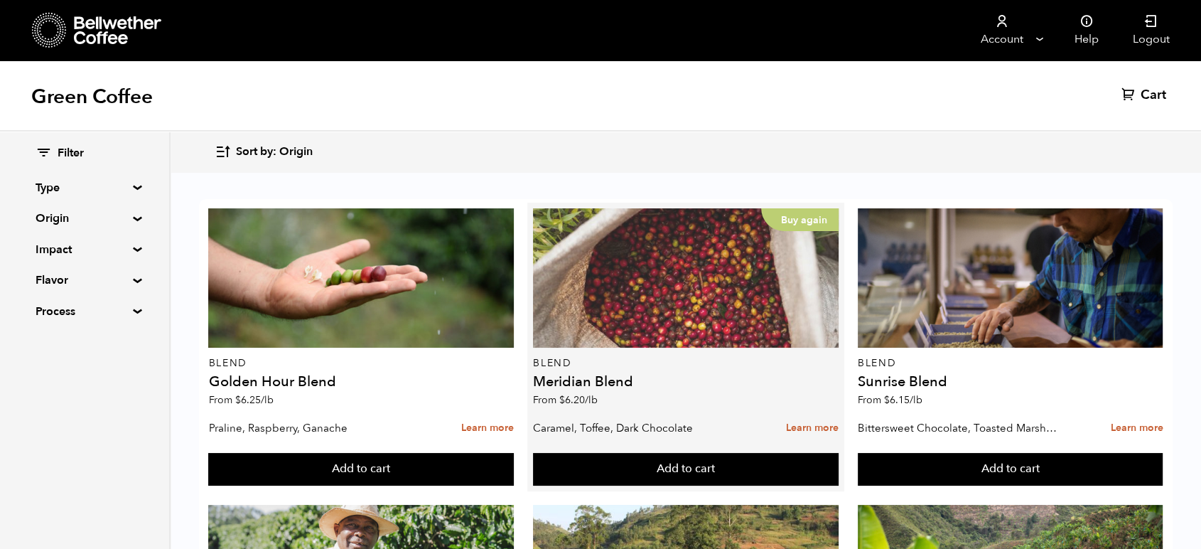
click at [559, 294] on div "Buy again" at bounding box center [686, 277] width 306 height 139
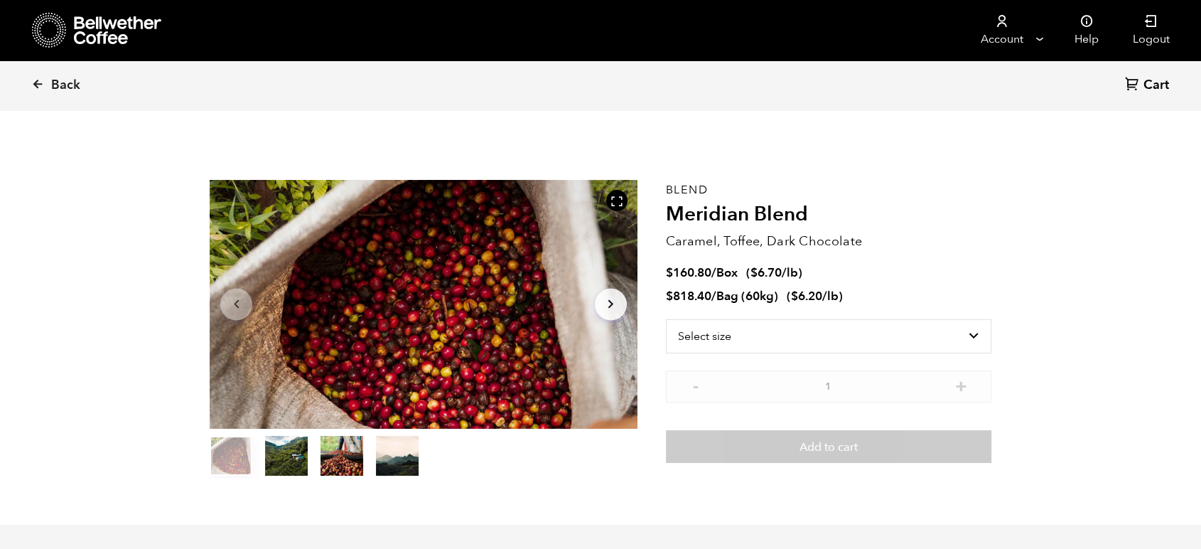
scroll to position [618, 756]
click at [798, 330] on select "Select size Bag (60kg) (132 lbs) Box (24 lbs)" at bounding box center [829, 336] width 326 height 34
select select "box"
click at [666, 319] on select "Select size Bag (60kg) (132 lbs) Box (24 lbs)" at bounding box center [829, 336] width 326 height 34
click at [55, 80] on span "Back" at bounding box center [65, 85] width 29 height 17
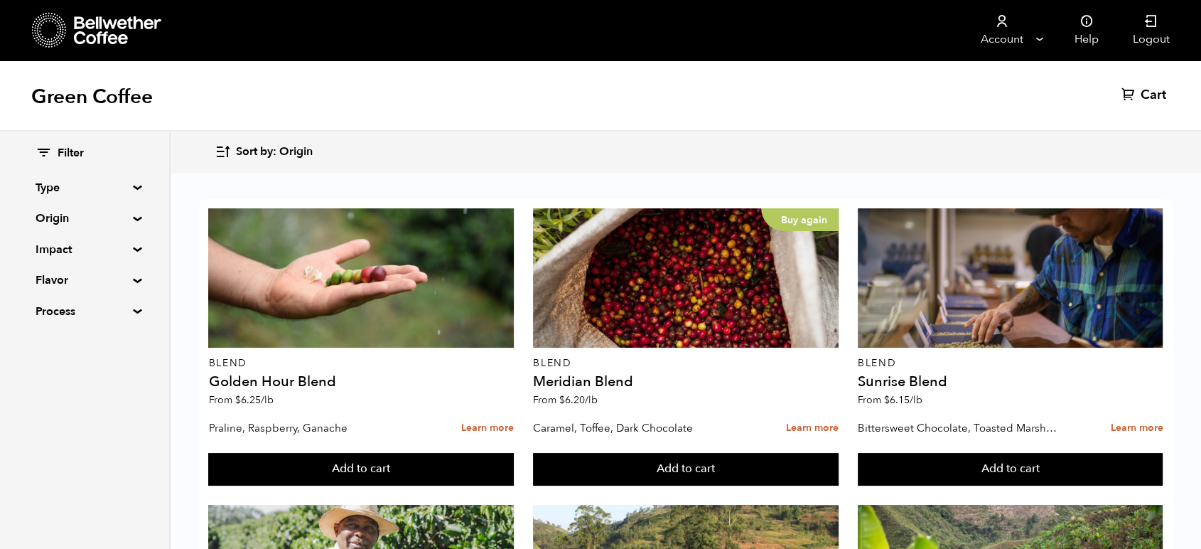
click at [55, 188] on summary "Type" at bounding box center [85, 187] width 98 height 17
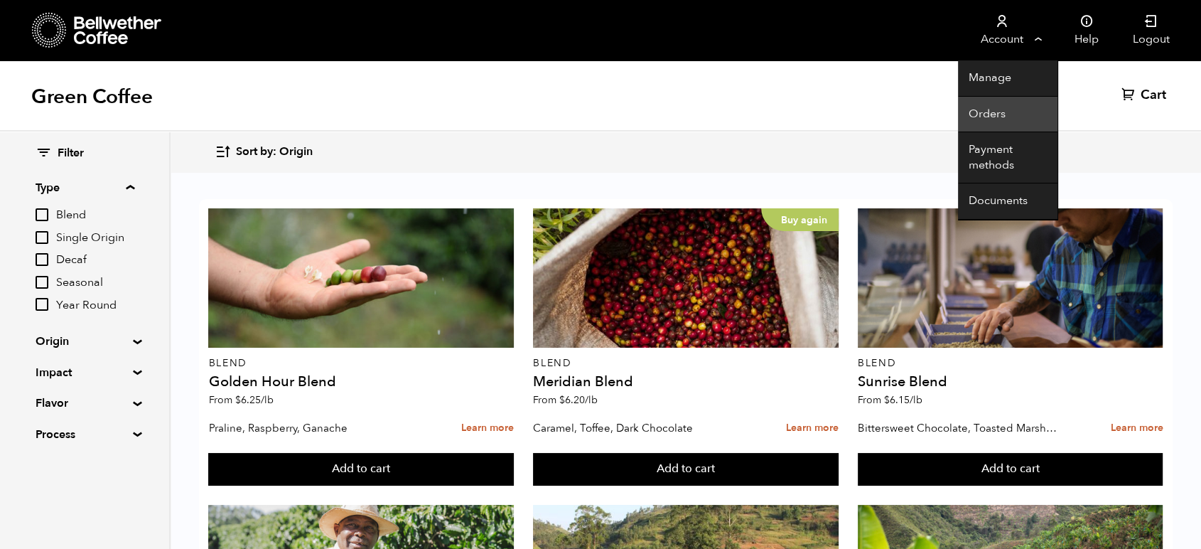
click at [1009, 109] on link "Orders" at bounding box center [1008, 115] width 100 height 36
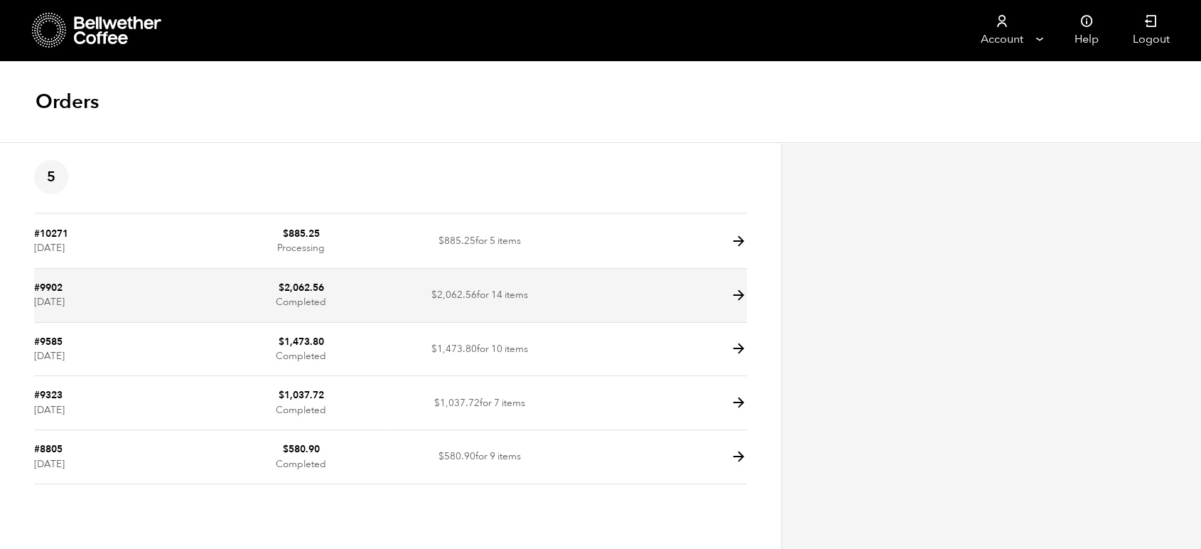
click at [723, 294] on td at bounding box center [658, 296] width 178 height 54
click at [745, 289] on icon at bounding box center [739, 295] width 16 height 16
click at [738, 295] on icon at bounding box center [739, 295] width 16 height 16
click at [368, 284] on td "$ 2,062.56 Completed" at bounding box center [302, 296] width 178 height 54
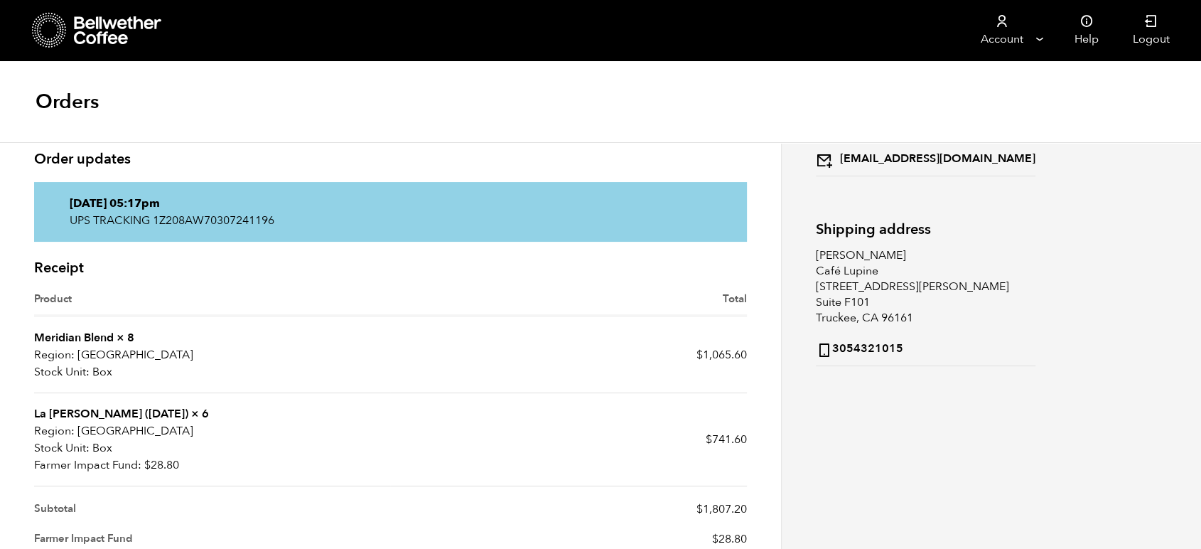
scroll to position [158, 0]
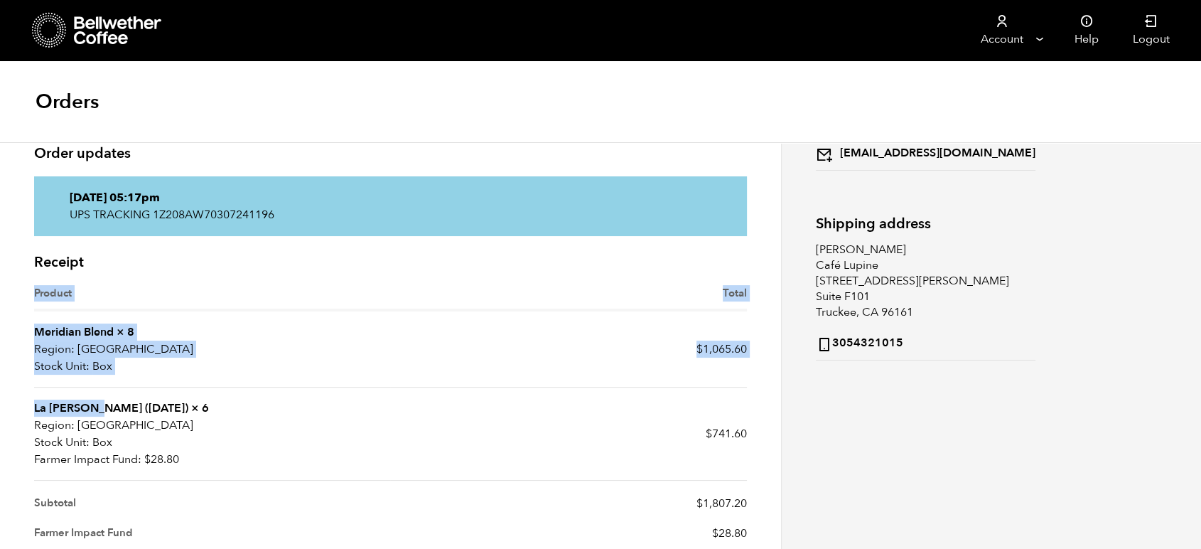
drag, startPoint x: 33, startPoint y: 402, endPoint x: 85, endPoint y: 407, distance: 52.1
click at [85, 407] on div "Receipt Product Total Meridian Blend × 8 Region: USA Stock Unit: Box $ 1,065.60…" at bounding box center [390, 486] width 734 height 478
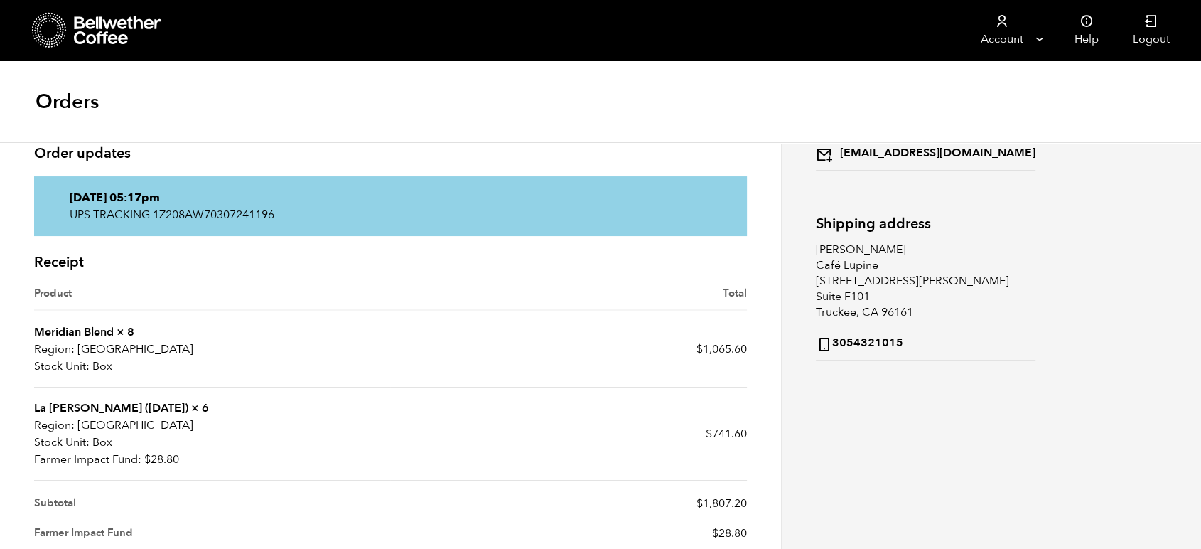
click at [191, 403] on strong "× 6" at bounding box center [200, 408] width 18 height 16
drag, startPoint x: 85, startPoint y: 407, endPoint x: 34, endPoint y: 407, distance: 51.2
click at [34, 407] on strong "La Estrella (JUL 23)" at bounding box center [111, 408] width 154 height 16
copy strong "La Estrella"
